Goal: Information Seeking & Learning: Learn about a topic

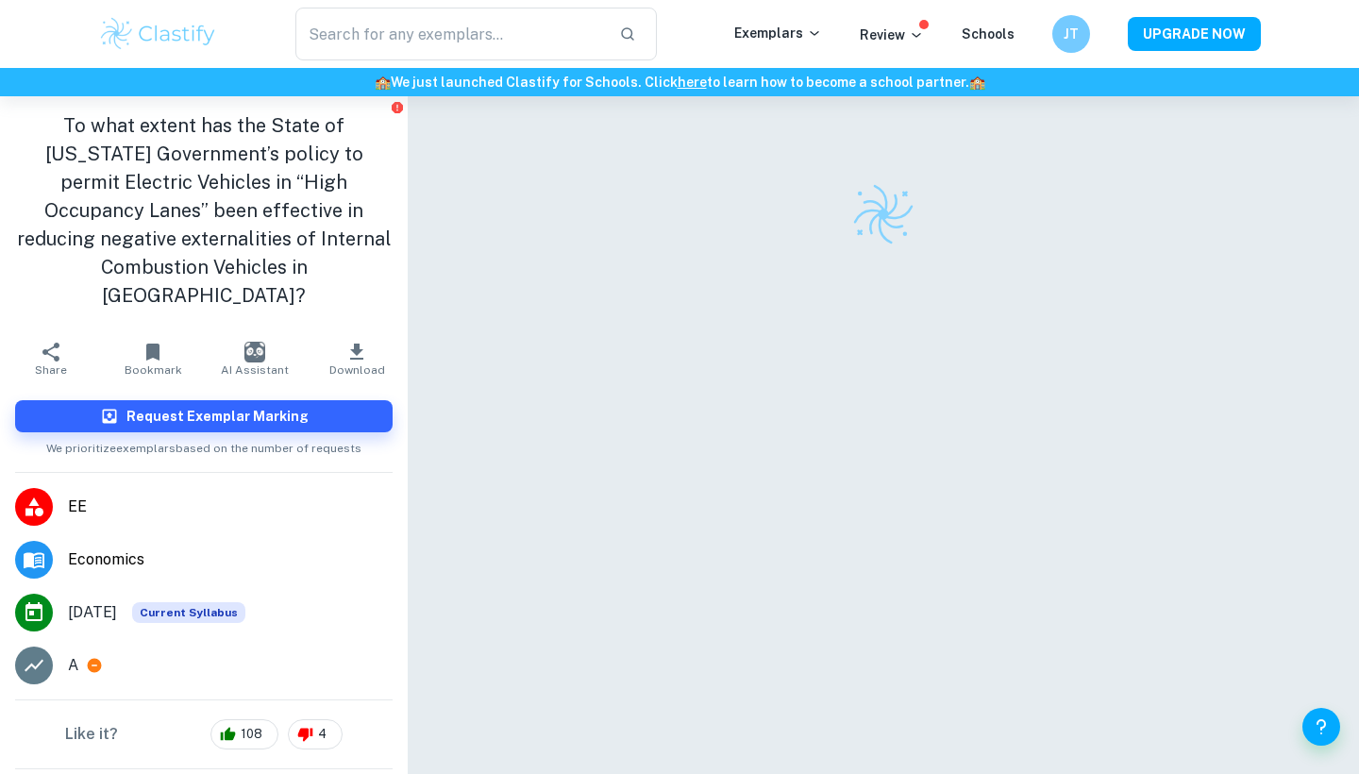
checkbox input "true"
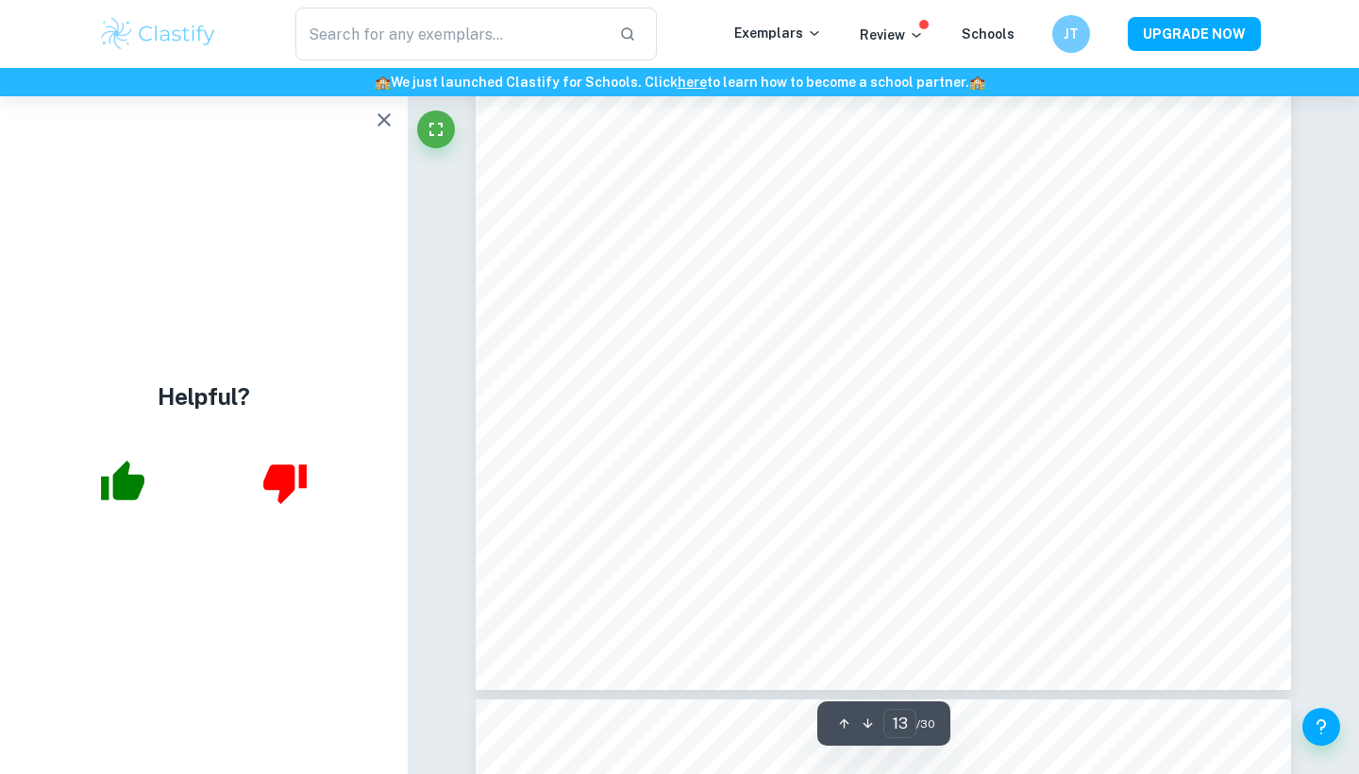
scroll to position [13628, 0]
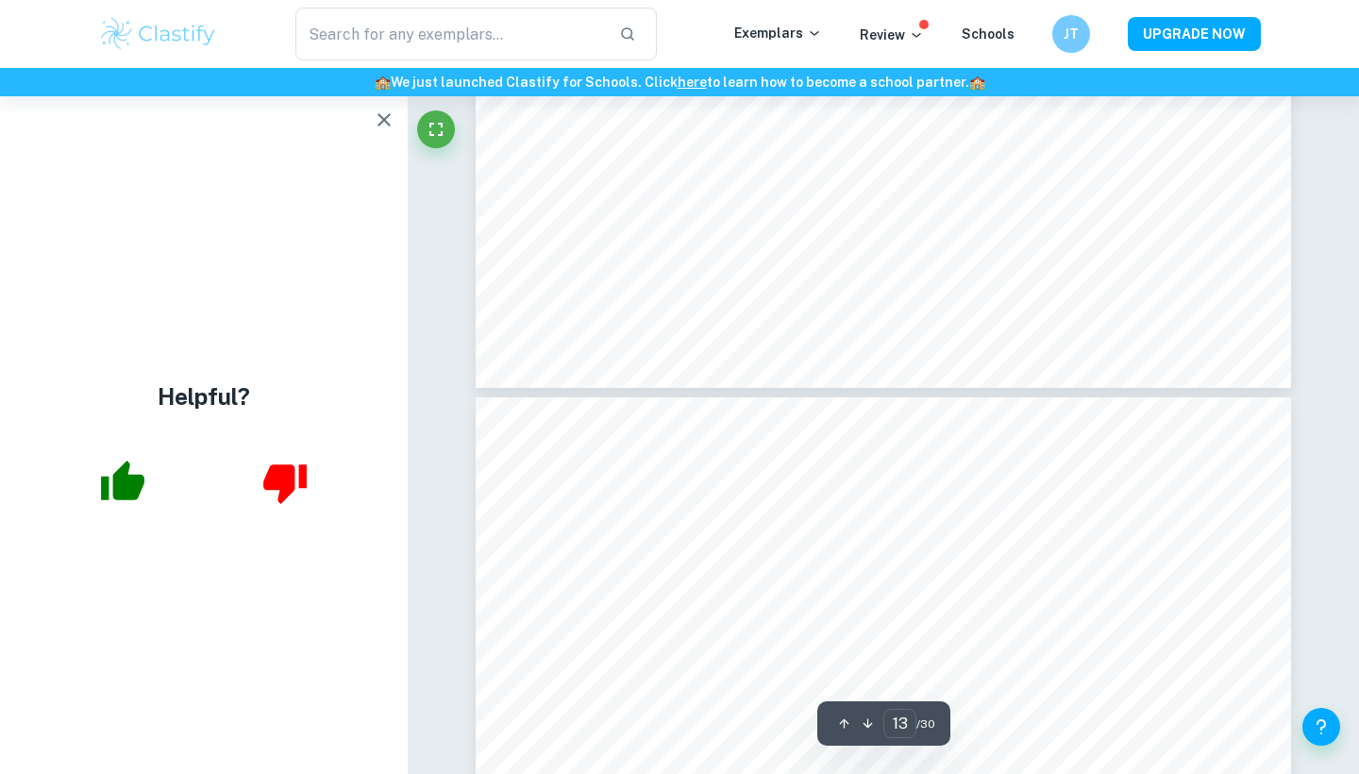
type input "14"
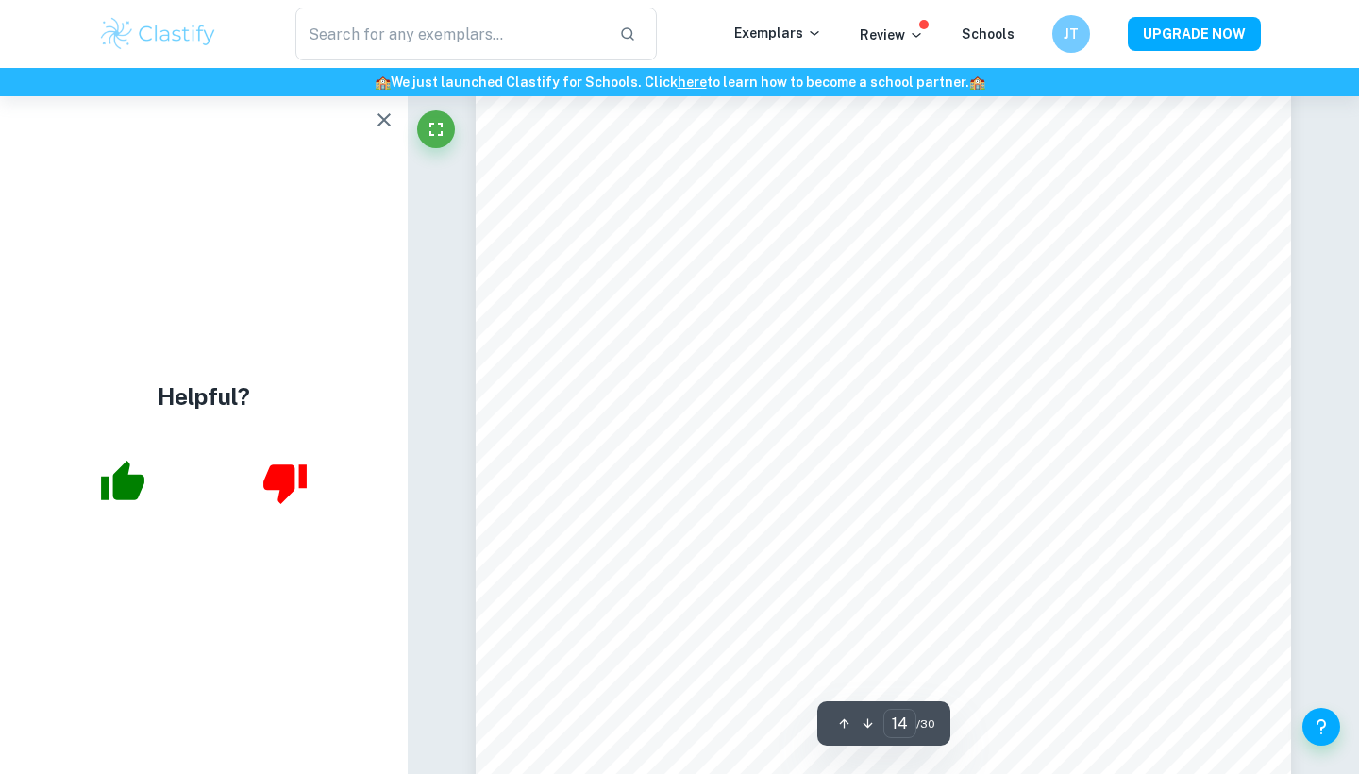
scroll to position [14508, 0]
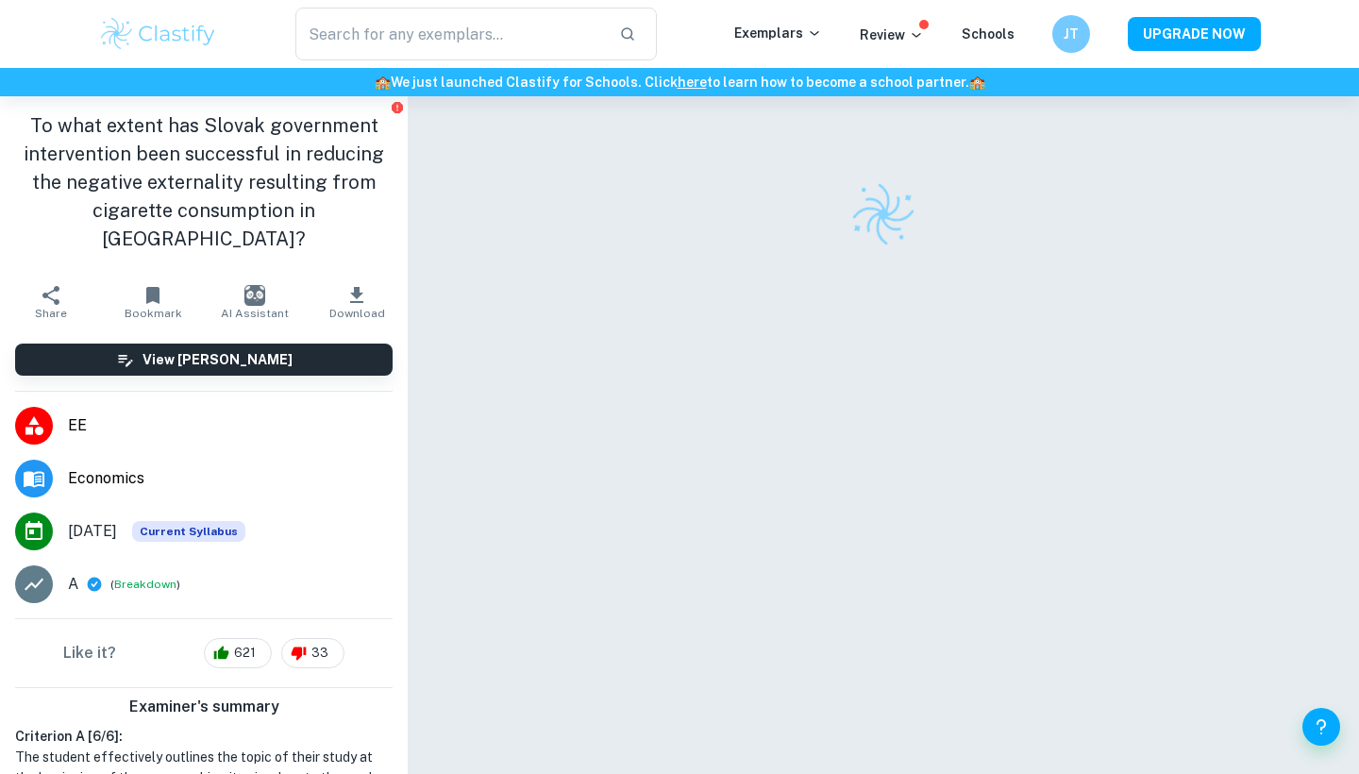
checkbox input "true"
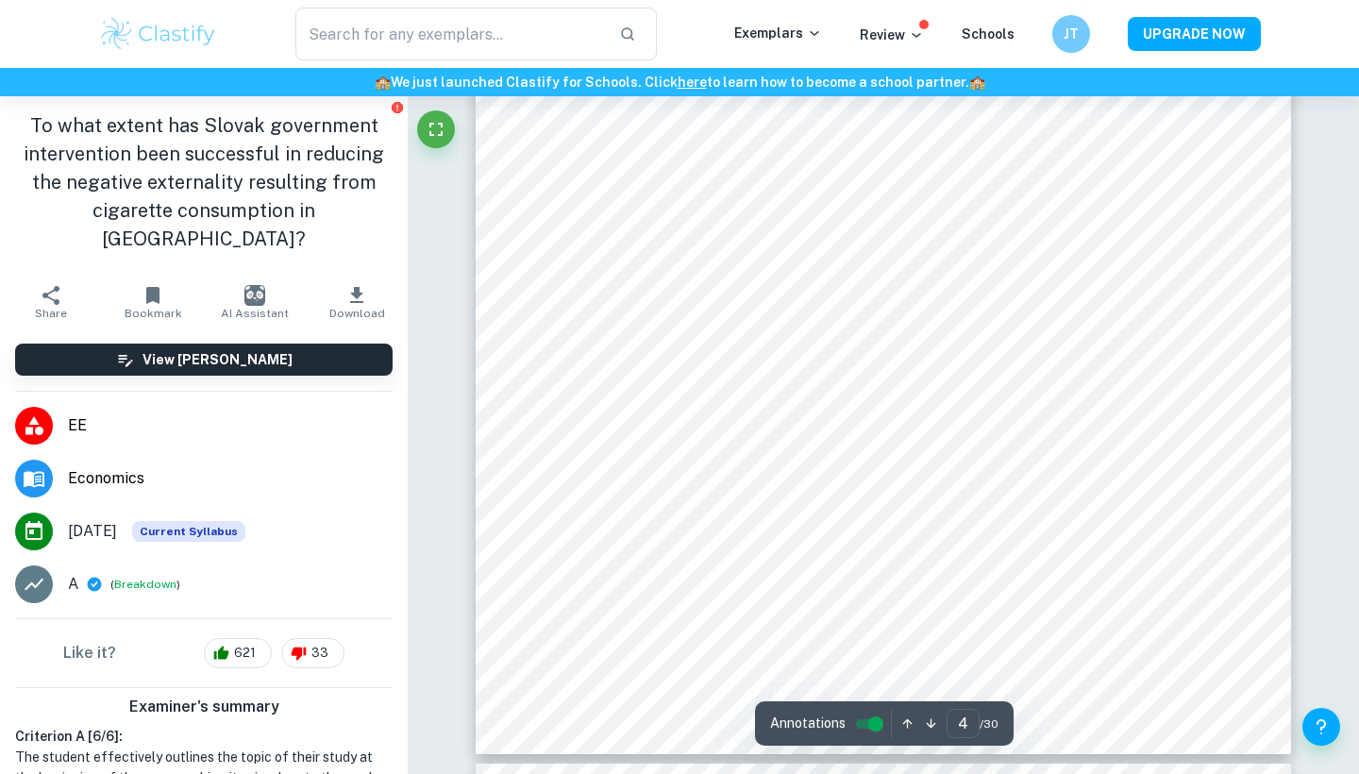
scroll to position [4073, 0]
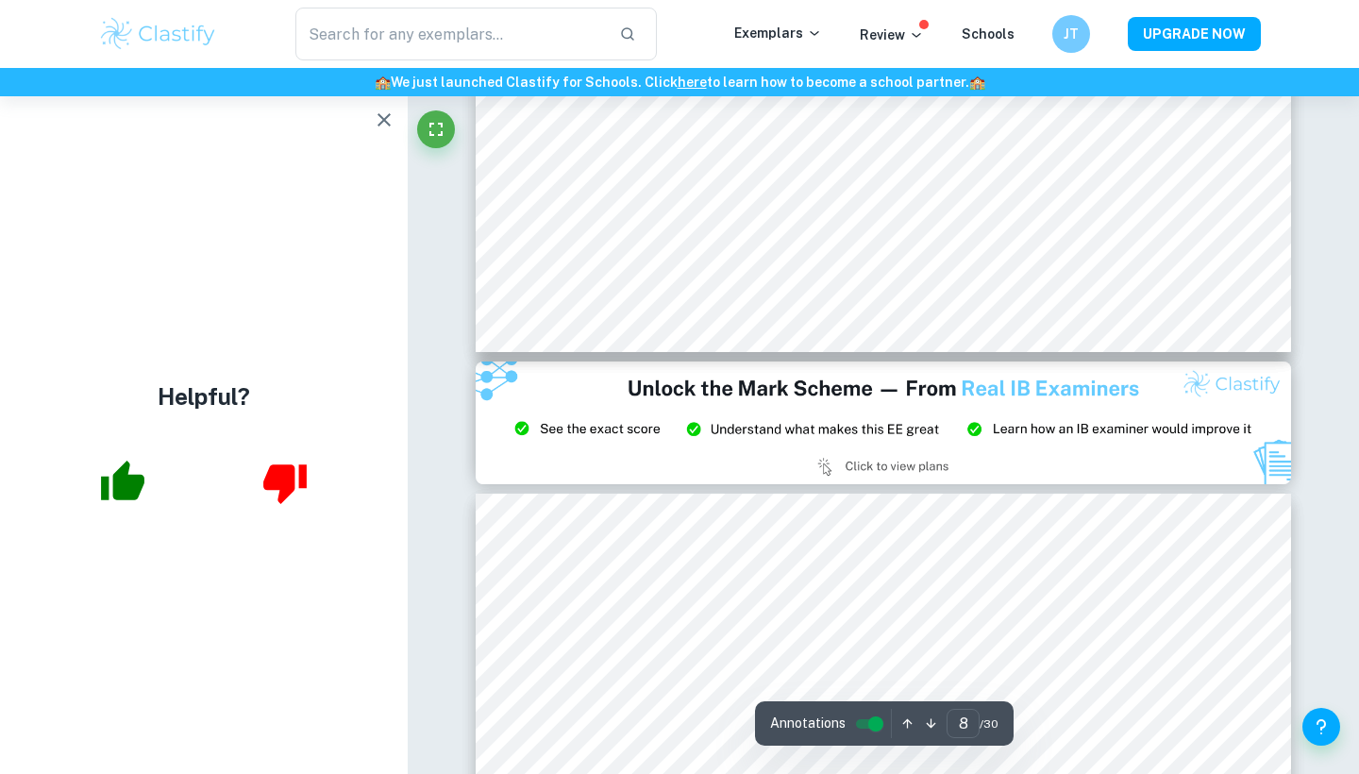
type input "9"
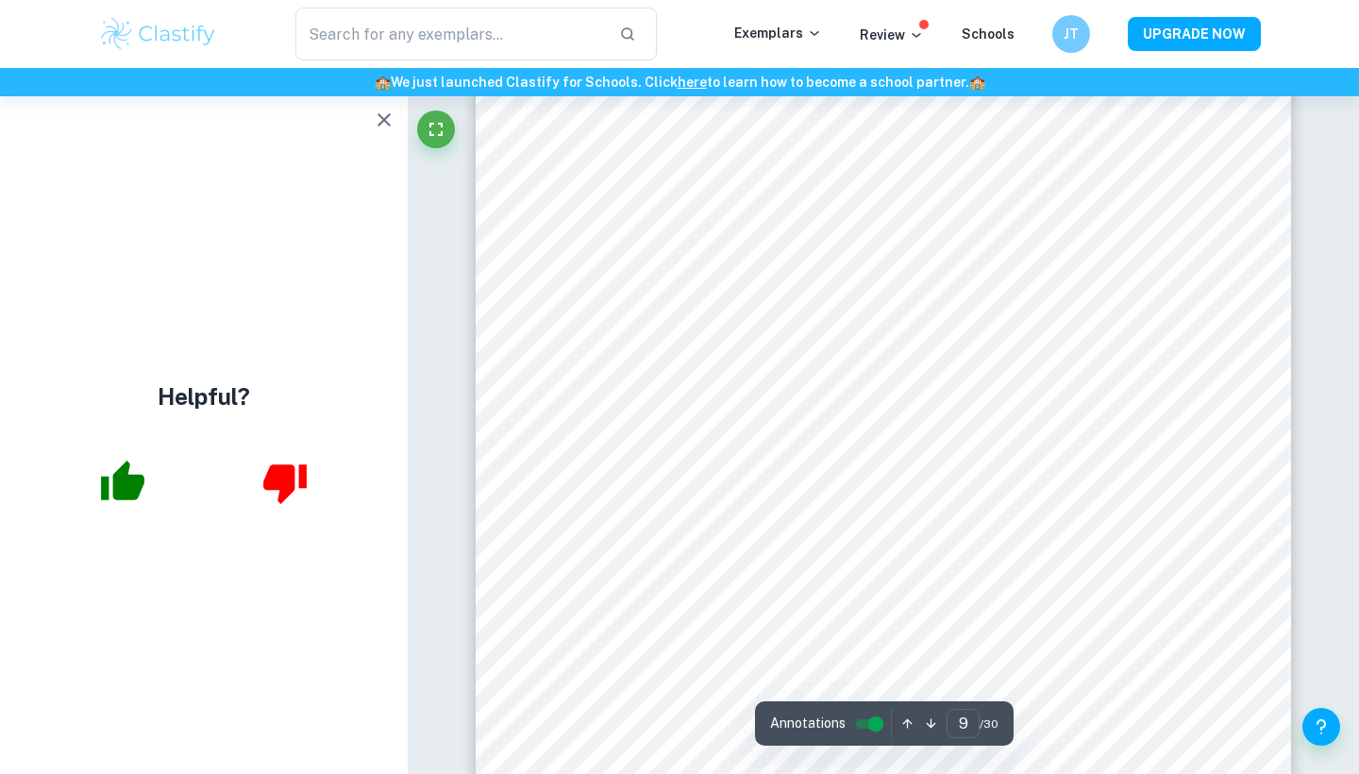
scroll to position [8956, 0]
click at [731, 244] on div at bounding box center [660, 636] width 176 height 809
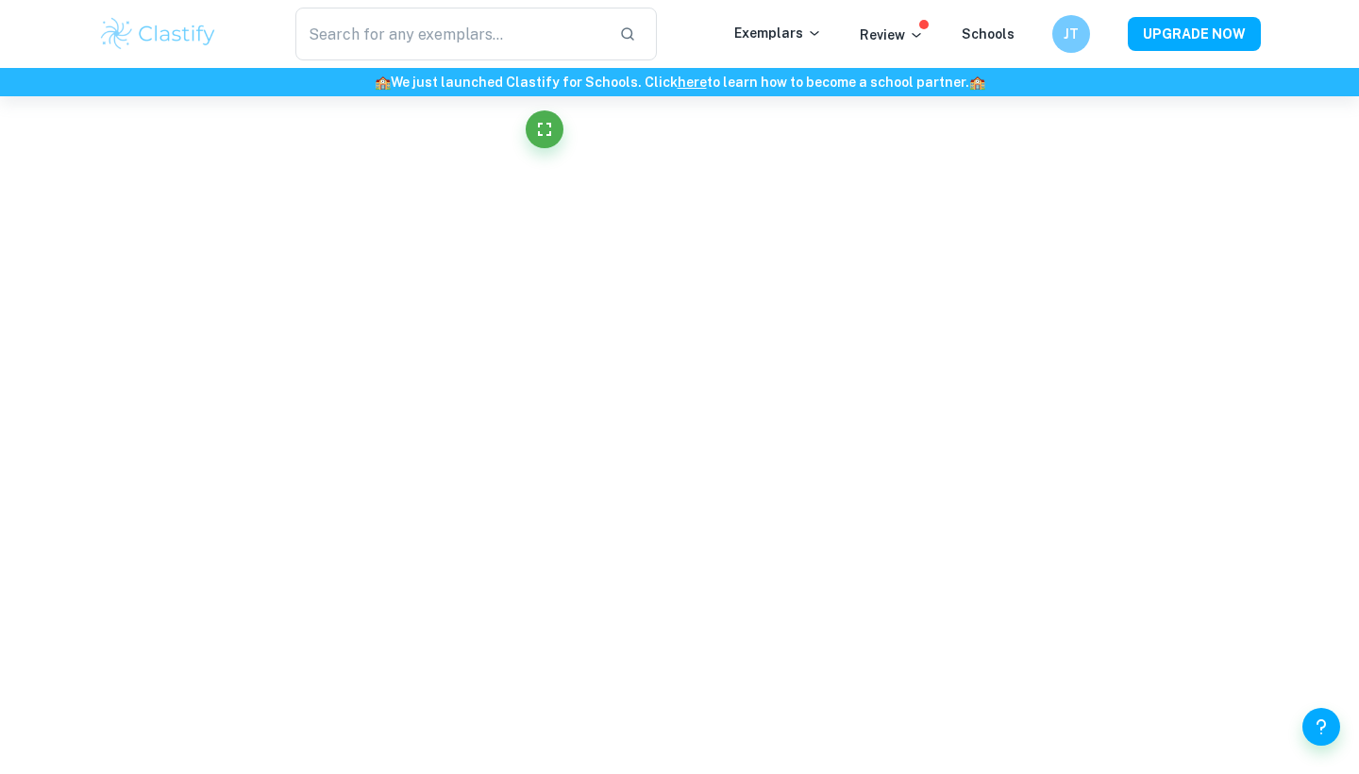
drag, startPoint x: 731, startPoint y: 244, endPoint x: 966, endPoint y: 267, distance: 236.1
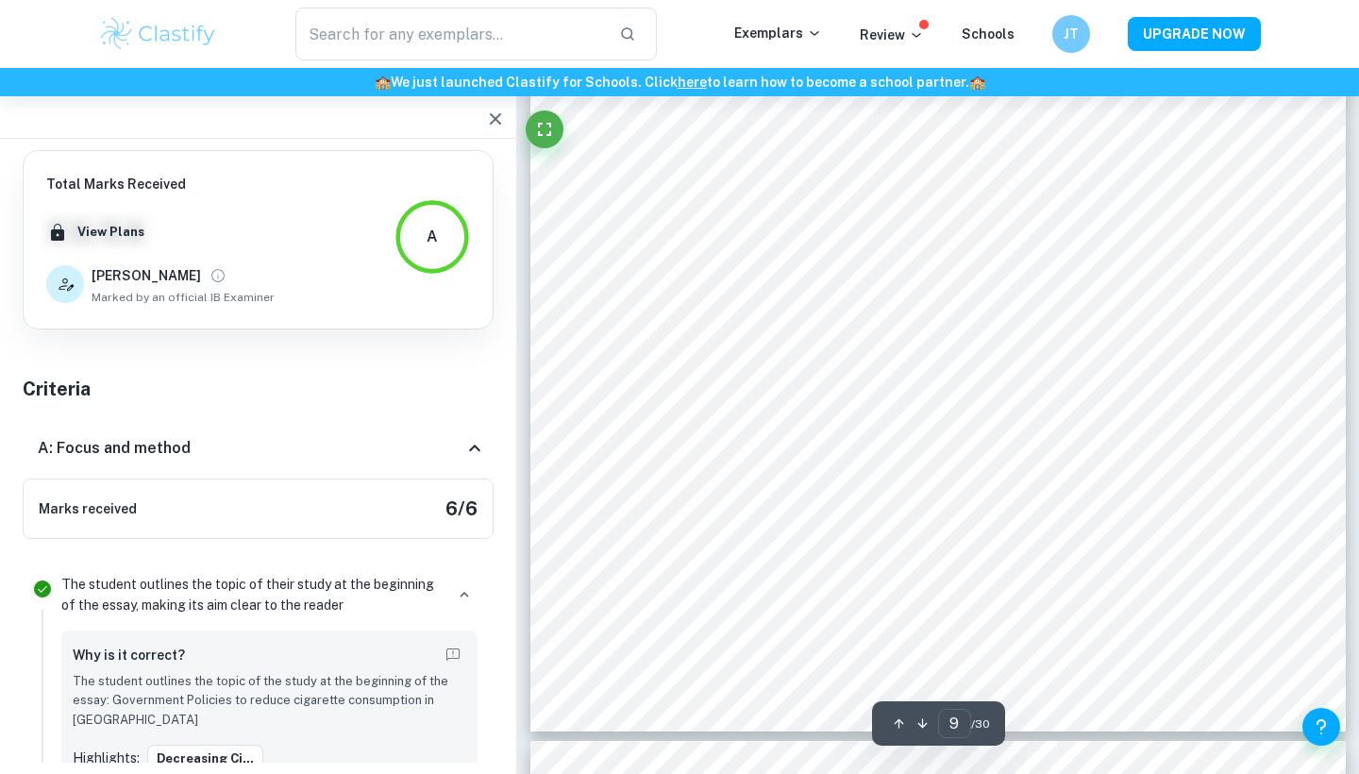
scroll to position [4182, 0]
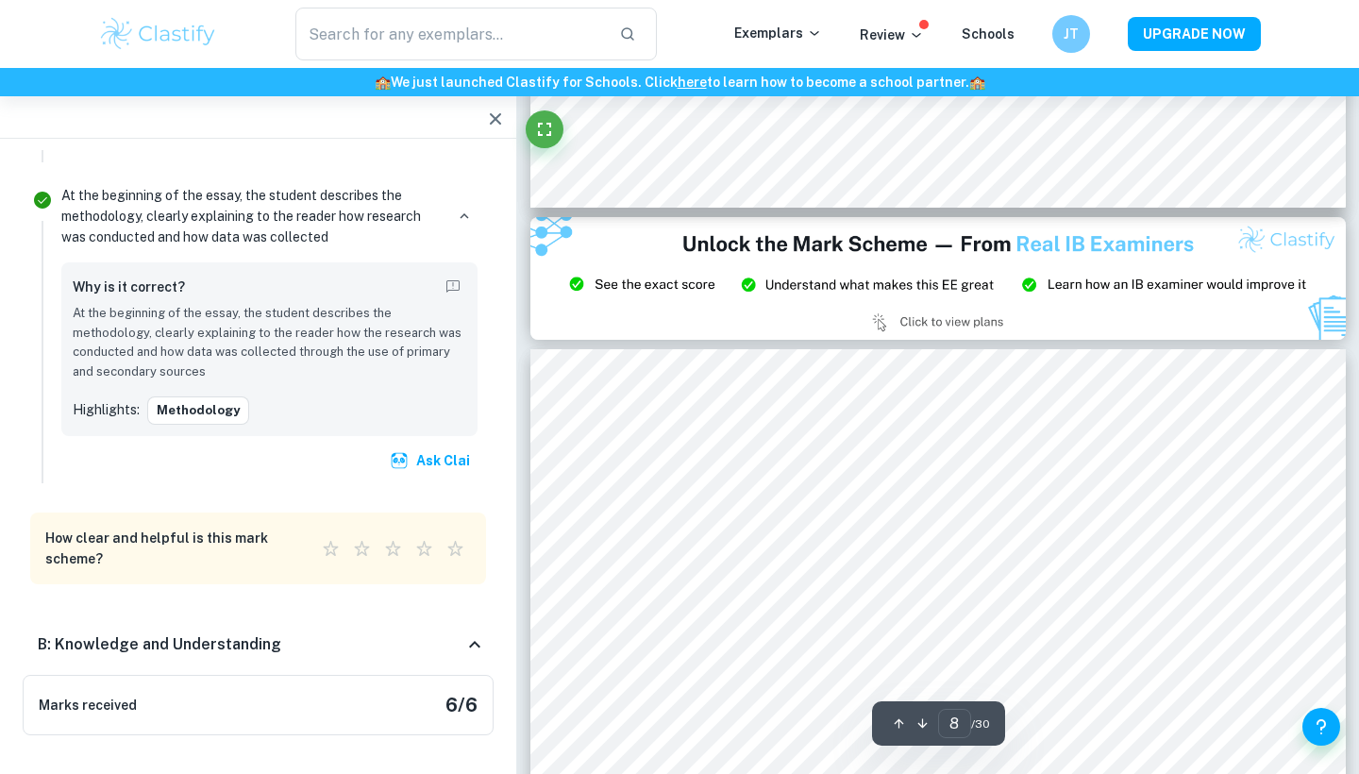
type input "9"
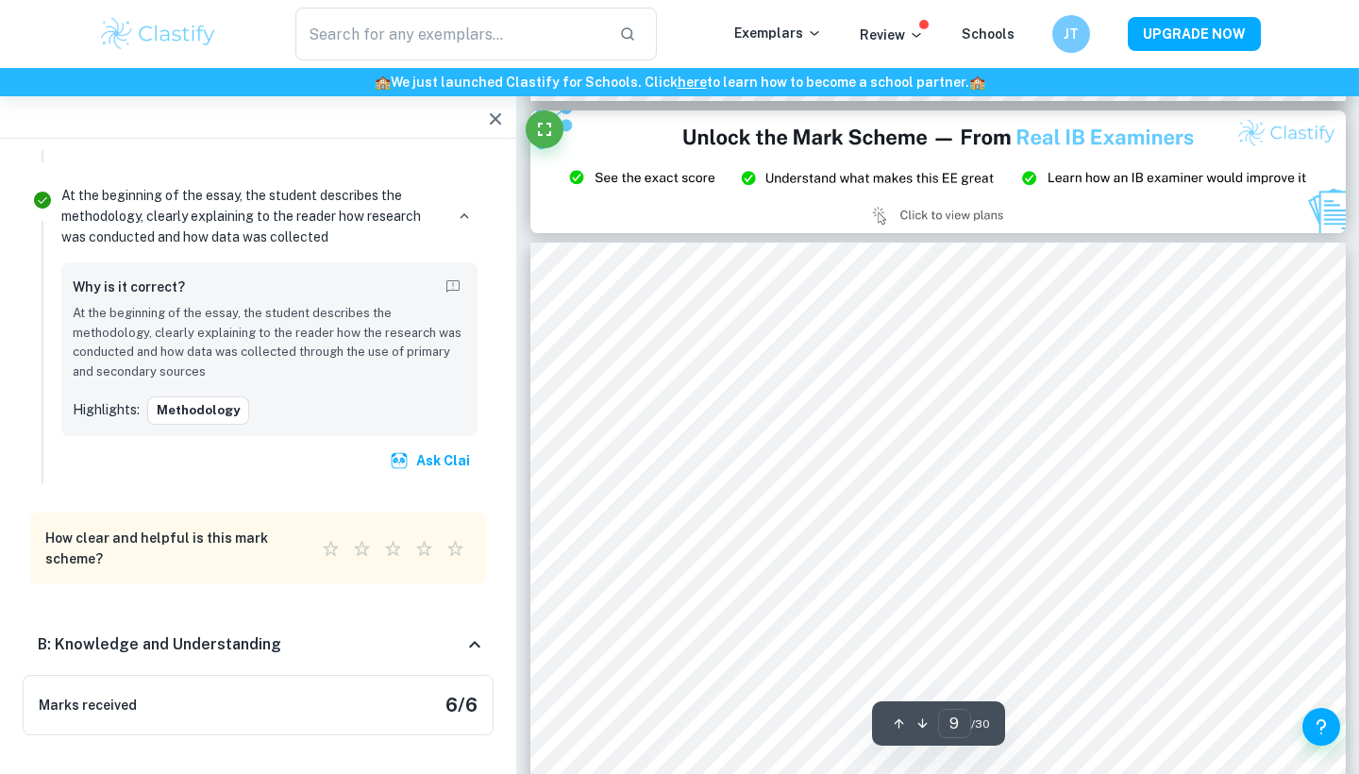
scroll to position [8536, 0]
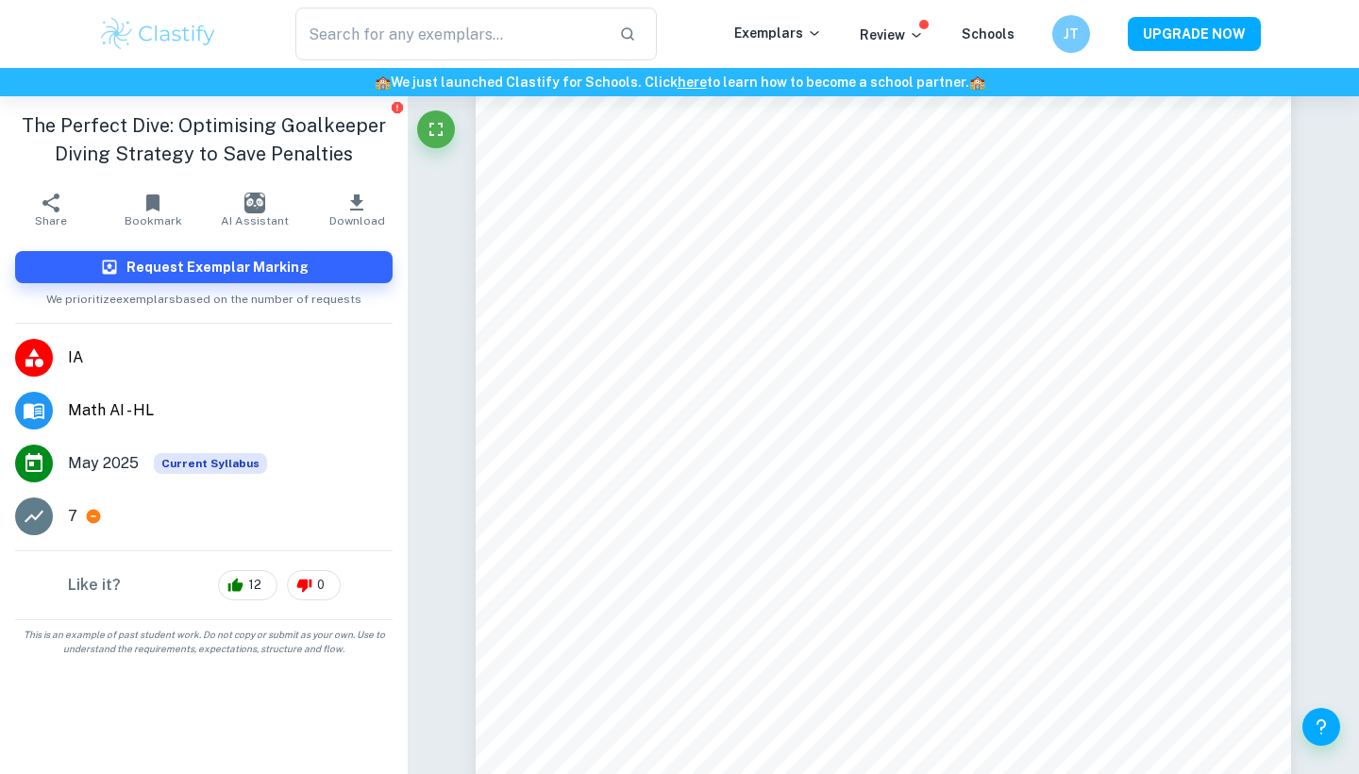
scroll to position [2805, 0]
